Goal: Navigation & Orientation: Find specific page/section

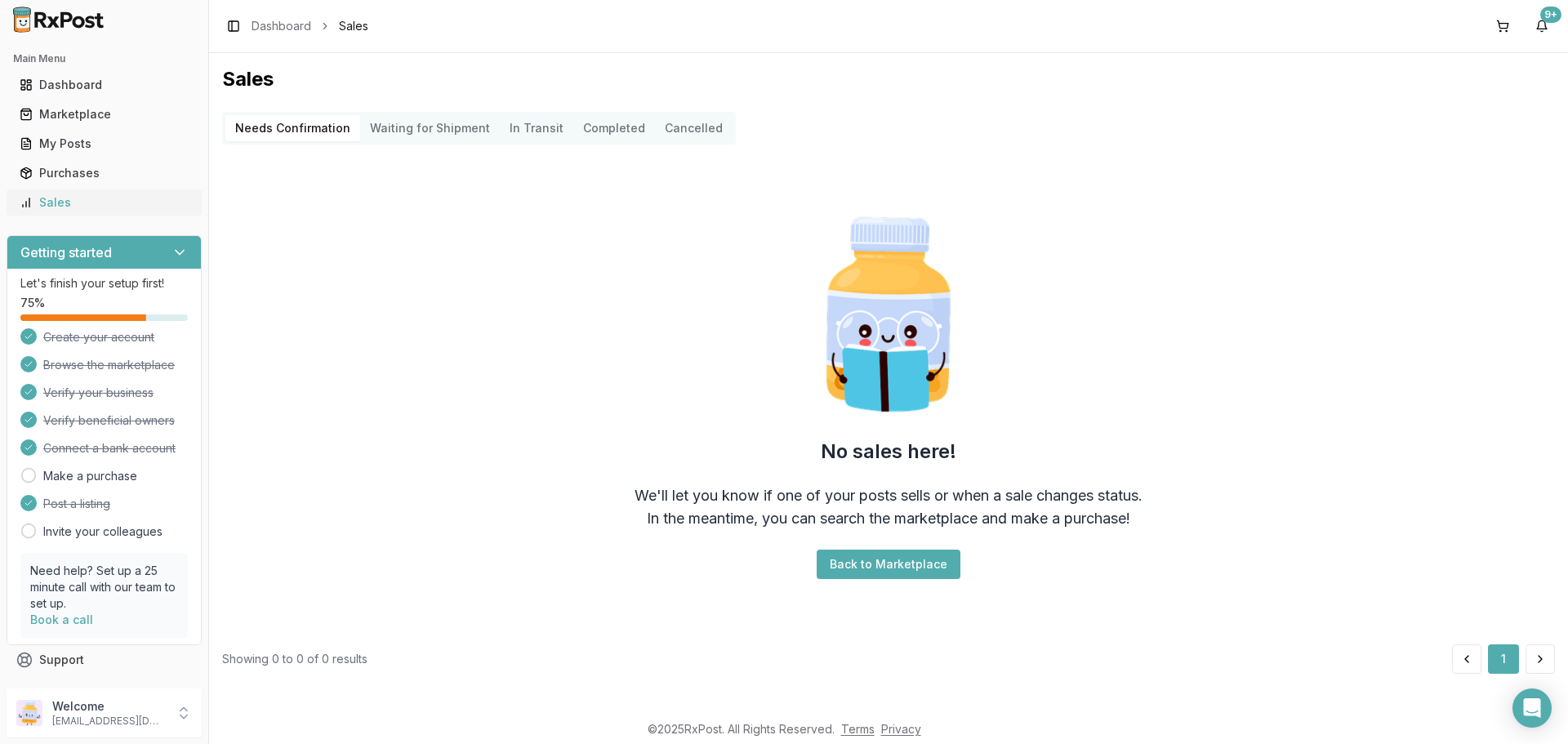
click at [103, 199] on div "Sales" at bounding box center [104, 203] width 169 height 16
click at [102, 132] on link "My Posts" at bounding box center [104, 143] width 182 height 29
